Goal: Download file/media

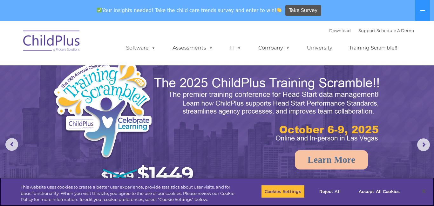
select select "MEDIUM"
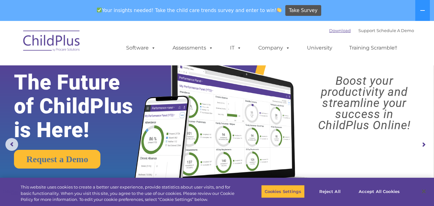
click at [333, 31] on link "Download" at bounding box center [340, 30] width 22 height 5
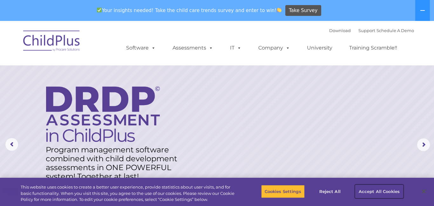
click at [377, 191] on button "Accept All Cookies" at bounding box center [379, 191] width 48 height 13
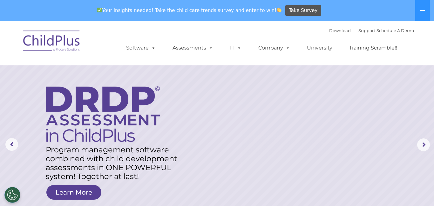
click at [63, 42] on img at bounding box center [51, 42] width 63 height 32
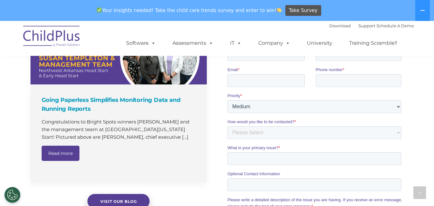
scroll to position [468, 0]
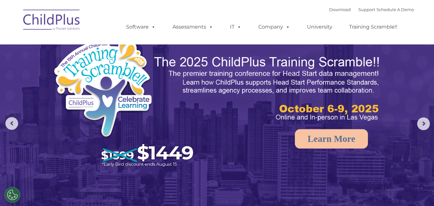
select select "MEDIUM"
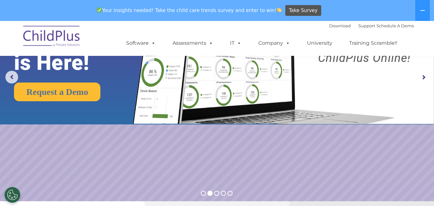
scroll to position [66, 0]
